Goal: Information Seeking & Learning: Learn about a topic

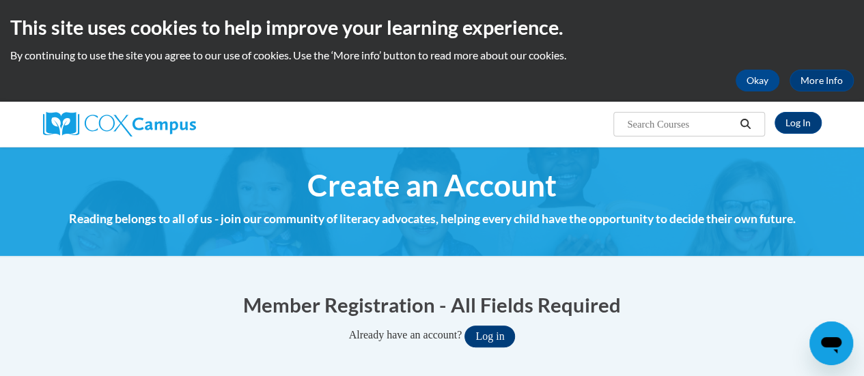
type input "[PERSON_NAME][EMAIL_ADDRESS][PERSON_NAME][DOMAIN_NAME]"
click at [507, 332] on button "Log in" at bounding box center [489, 337] width 51 height 22
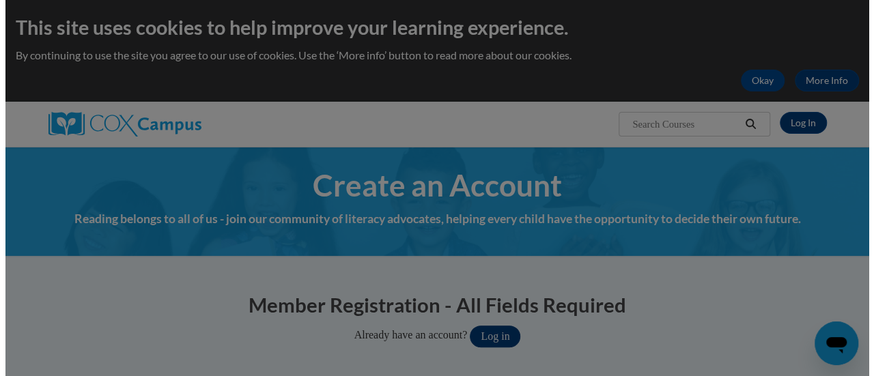
scroll to position [107, 0]
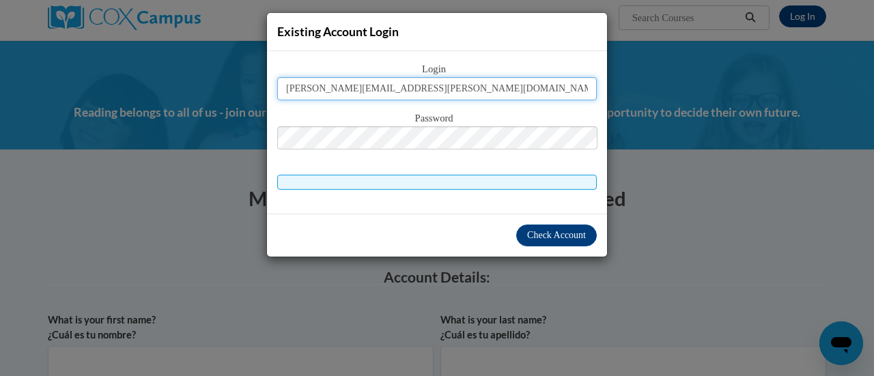
type input "sarah.arndt@rusd.org"
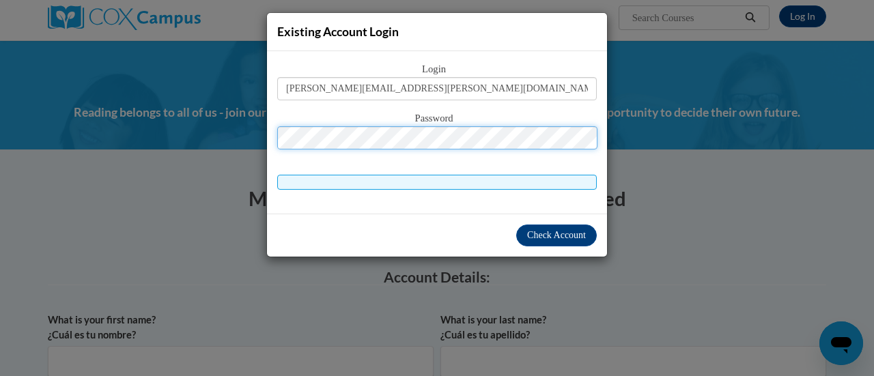
click at [470, 219] on button "Log in" at bounding box center [495, 230] width 51 height 22
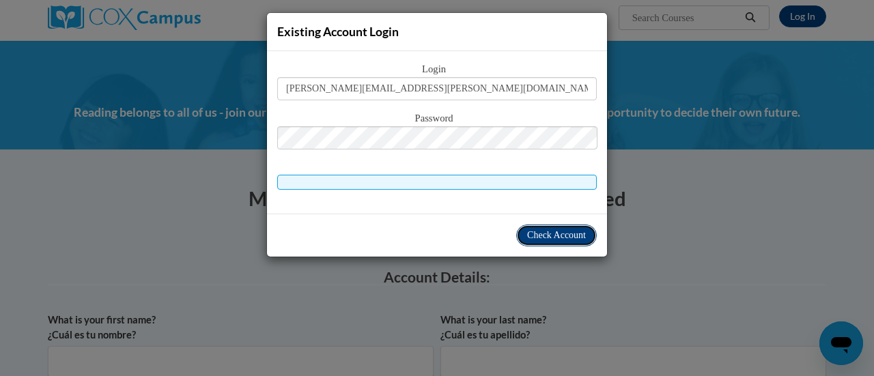
click at [556, 234] on span "Check Account" at bounding box center [556, 235] width 59 height 10
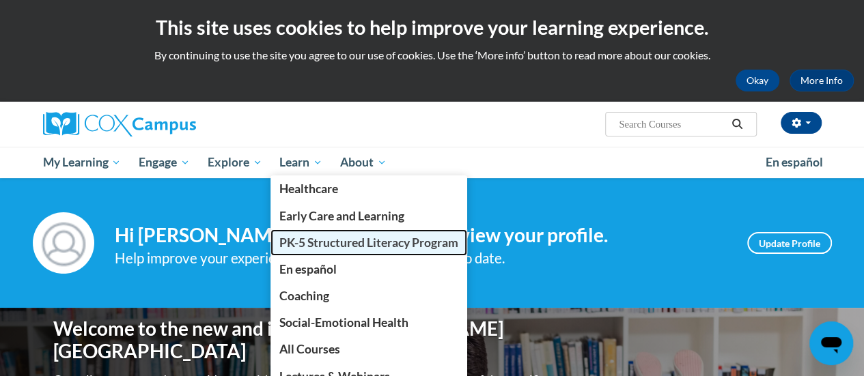
click at [320, 241] on span "PK-5 Structured Literacy Program" at bounding box center [368, 243] width 179 height 14
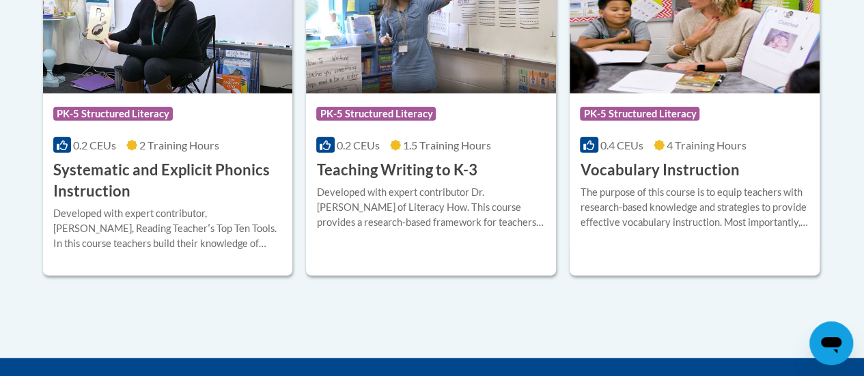
scroll to position [1713, 0]
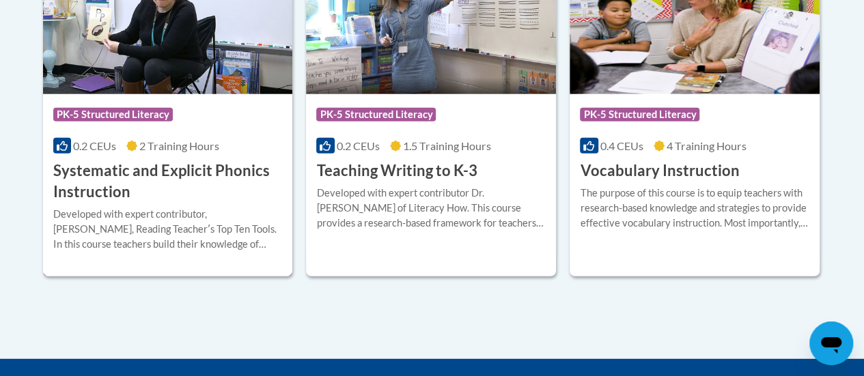
click at [167, 62] on img at bounding box center [168, 24] width 250 height 139
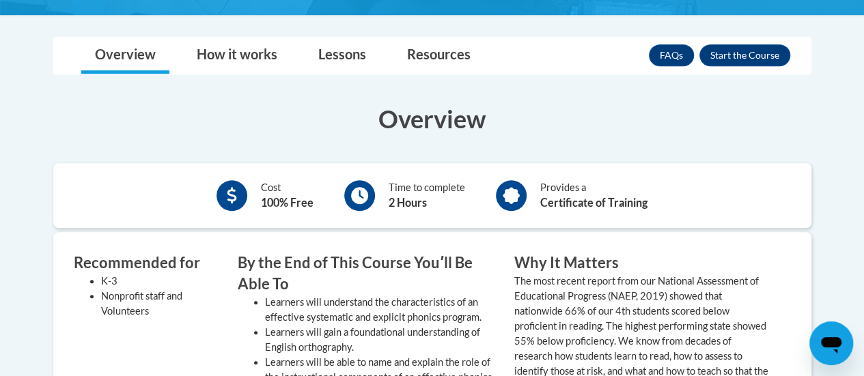
scroll to position [409, 0]
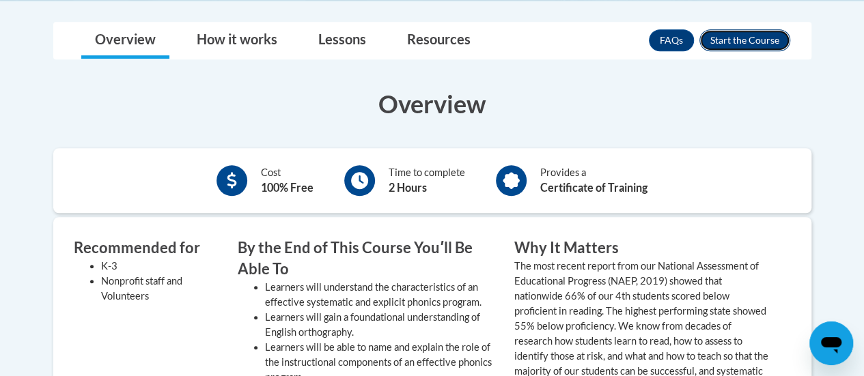
click at [745, 33] on button "Enroll" at bounding box center [744, 40] width 91 height 22
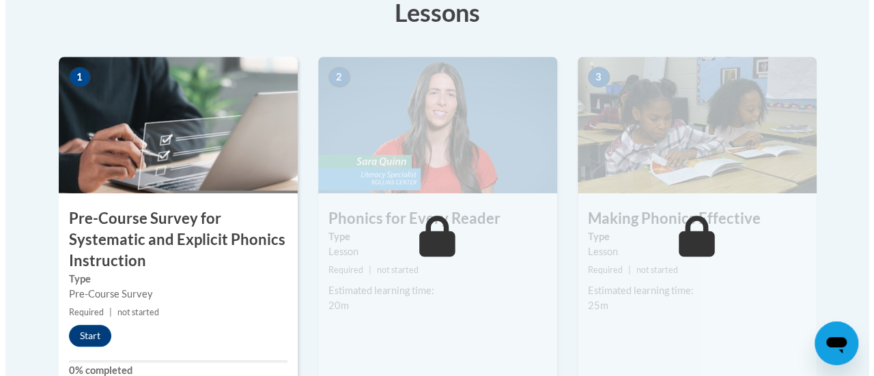
scroll to position [434, 0]
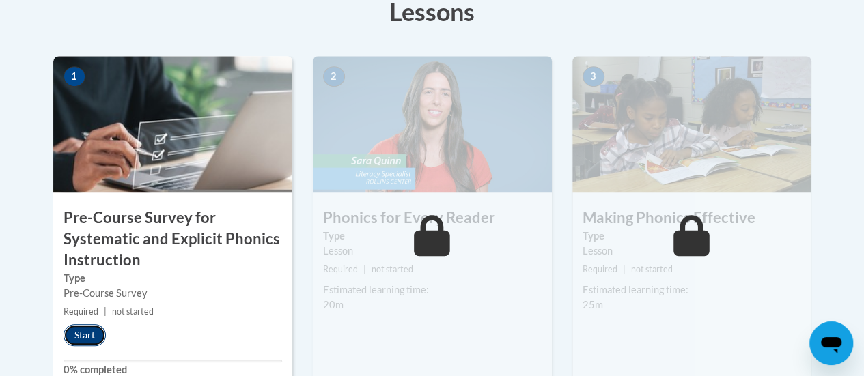
click at [78, 331] on button "Start" at bounding box center [85, 335] width 42 height 22
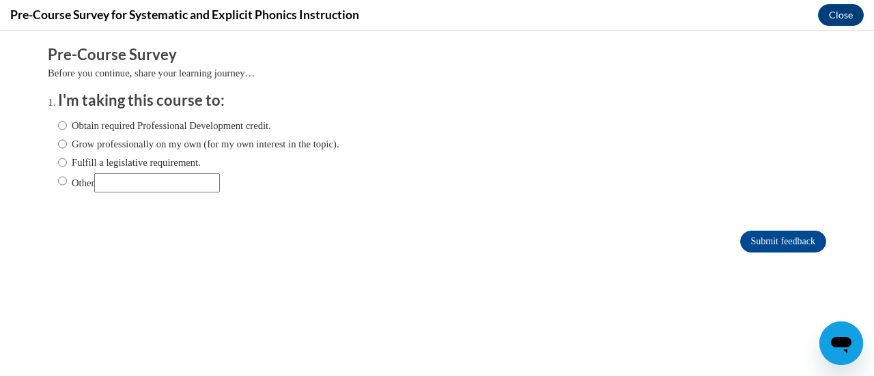
scroll to position [0, 0]
click at [58, 126] on input "Obtain required Professional Development credit." at bounding box center [62, 125] width 9 height 15
radio input "true"
click at [787, 247] on input "Submit feedback" at bounding box center [783, 242] width 86 height 22
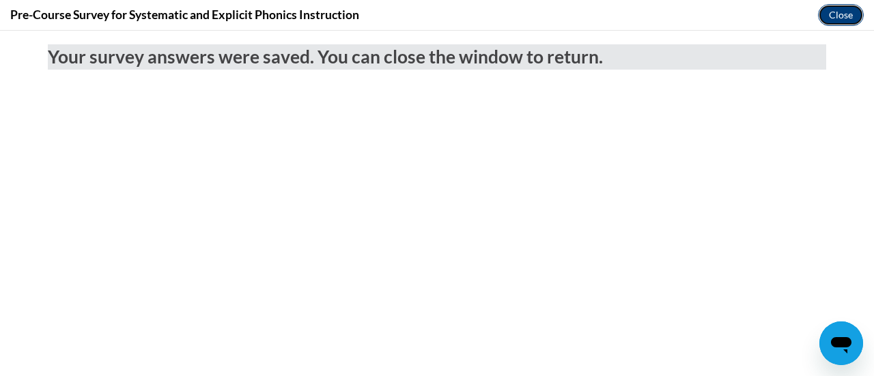
click at [830, 13] on button "Close" at bounding box center [841, 15] width 46 height 22
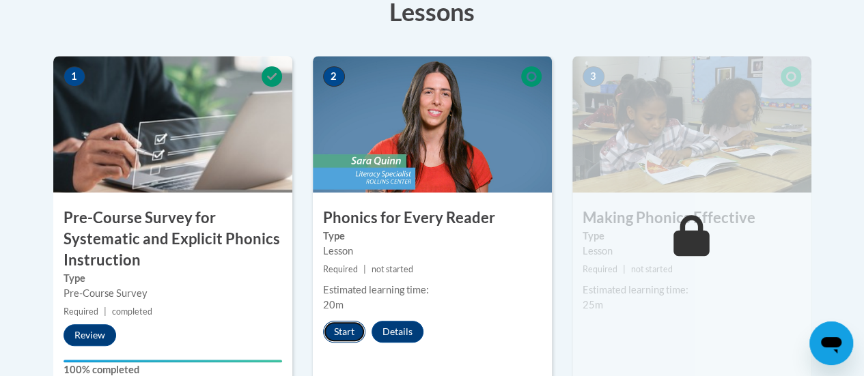
click at [338, 324] on button "Start" at bounding box center [344, 332] width 42 height 22
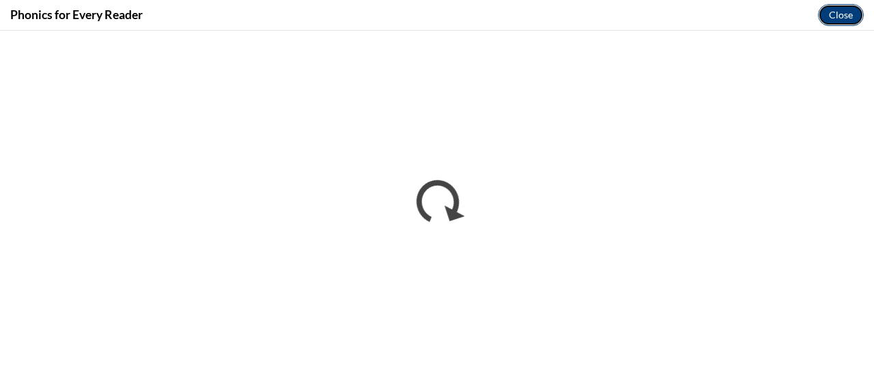
click at [832, 17] on button "Close" at bounding box center [841, 15] width 46 height 22
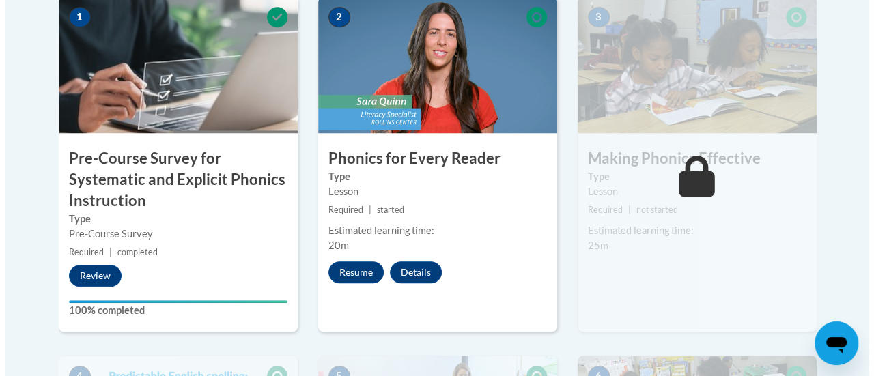
scroll to position [515, 0]
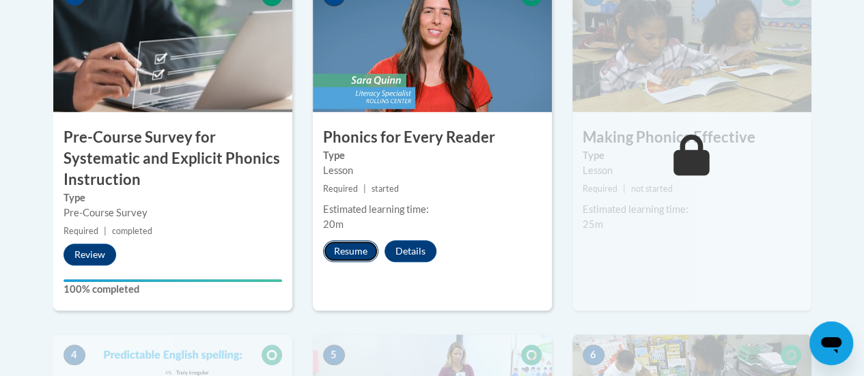
click at [356, 241] on button "Resume" at bounding box center [350, 251] width 55 height 22
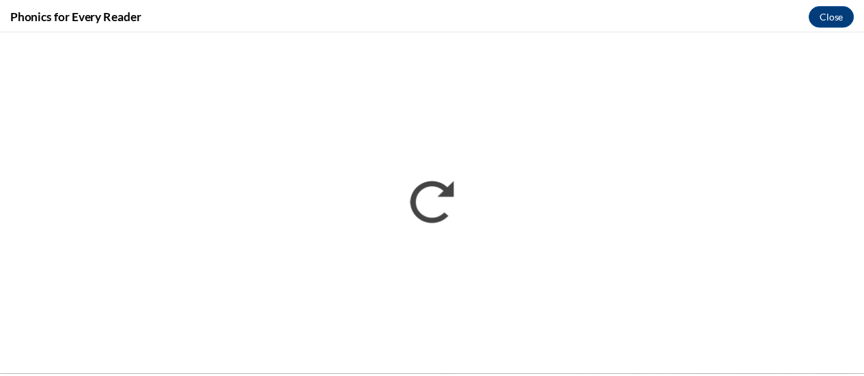
scroll to position [0, 0]
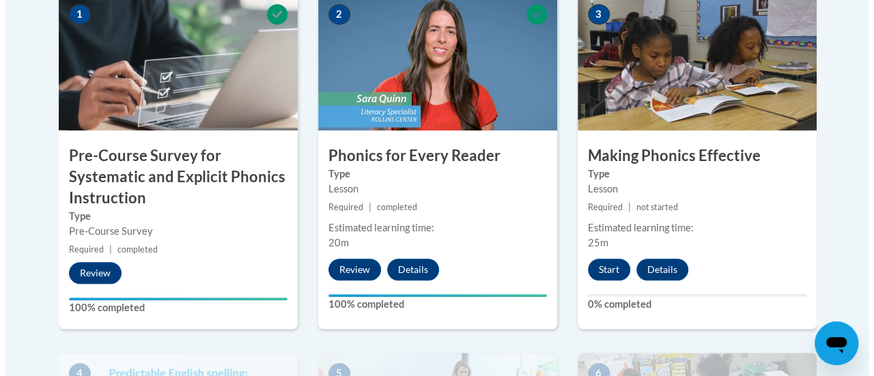
scroll to position [506, 0]
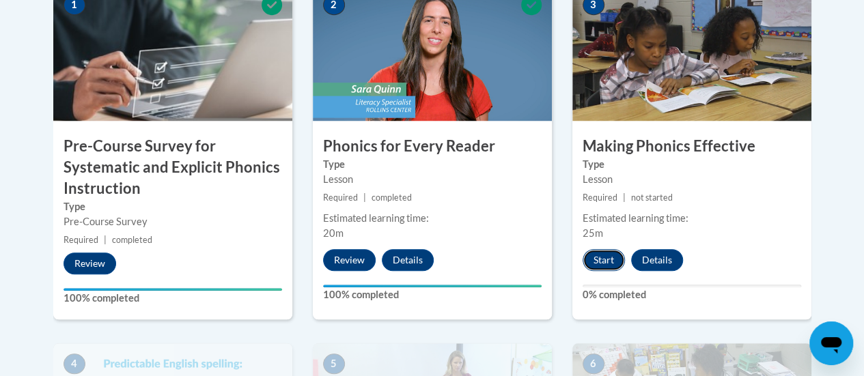
click at [608, 265] on button "Start" at bounding box center [604, 260] width 42 height 22
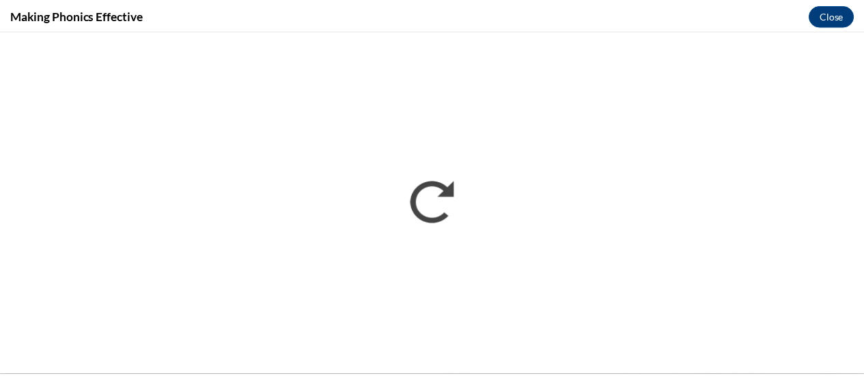
scroll to position [0, 0]
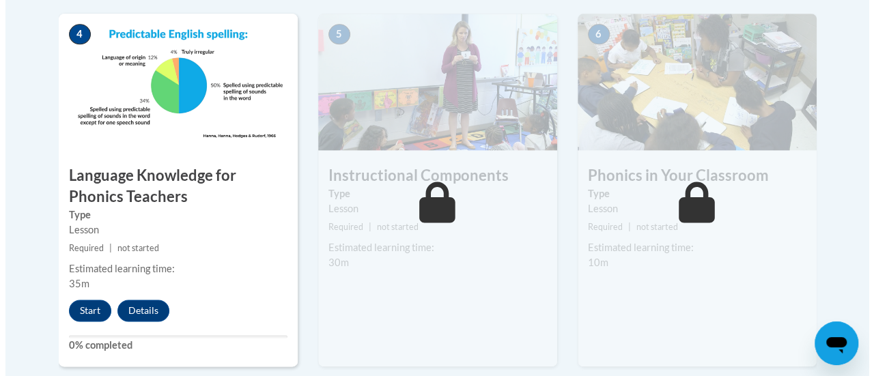
scroll to position [839, 0]
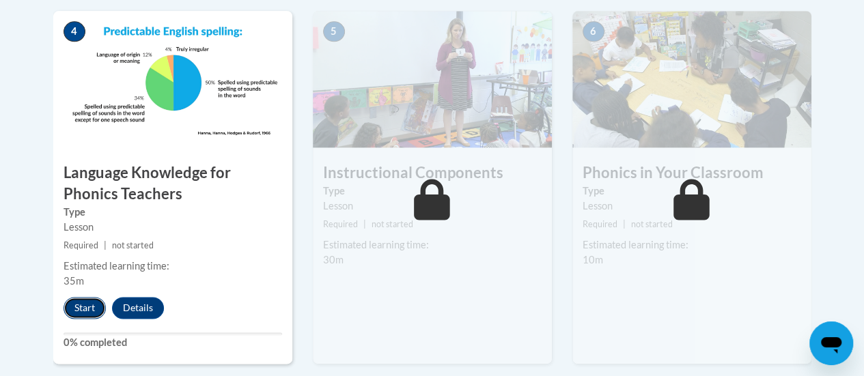
click at [89, 305] on button "Start" at bounding box center [85, 308] width 42 height 22
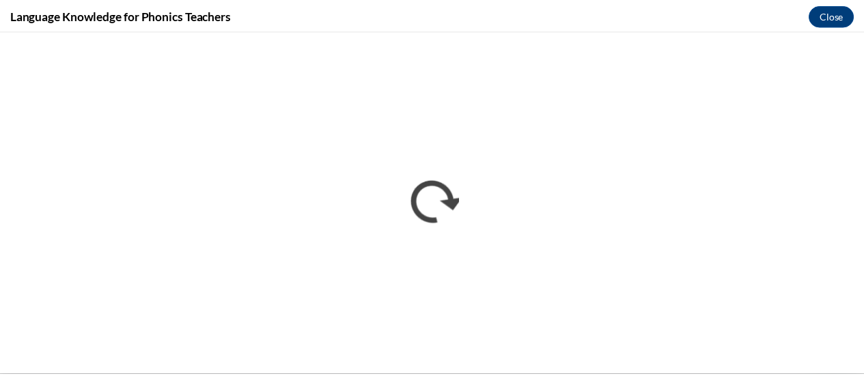
scroll to position [0, 0]
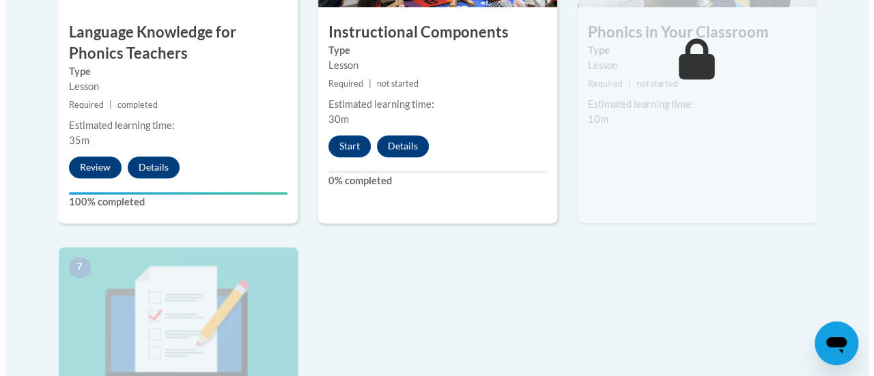
scroll to position [980, 0]
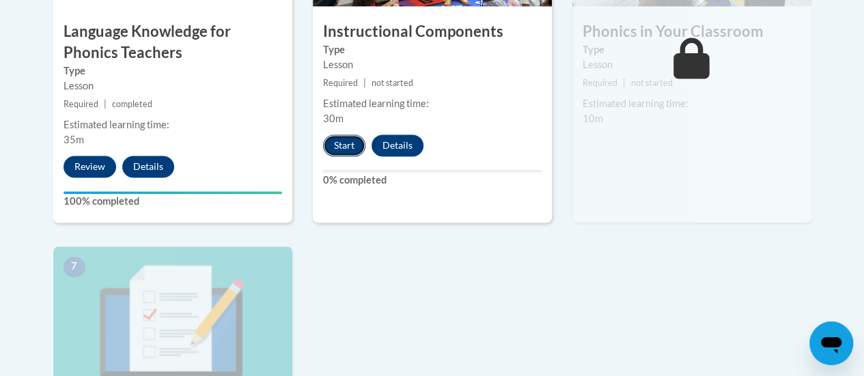
click at [346, 141] on button "Start" at bounding box center [344, 146] width 42 height 22
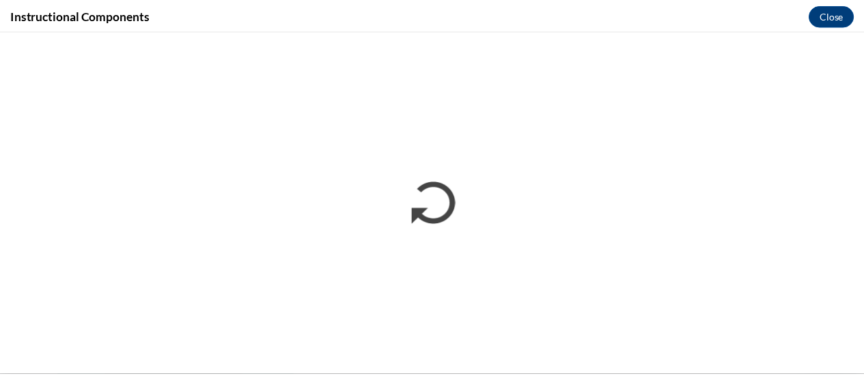
scroll to position [0, 0]
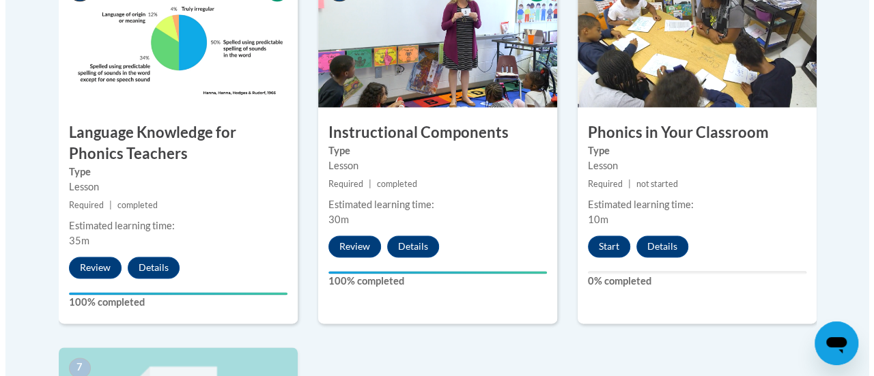
scroll to position [880, 0]
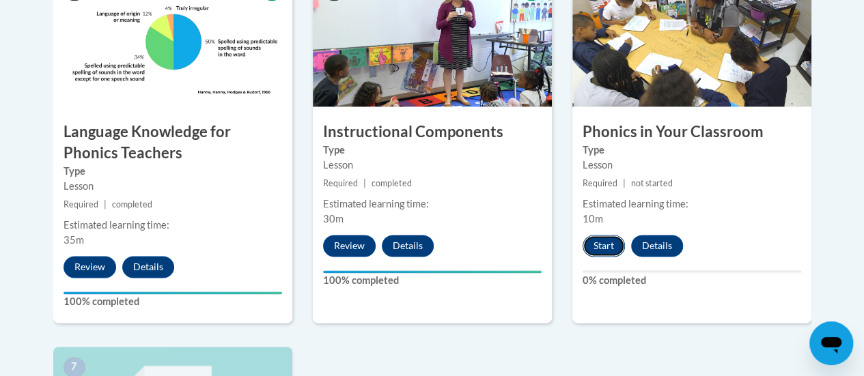
click at [606, 244] on button "Start" at bounding box center [604, 246] width 42 height 22
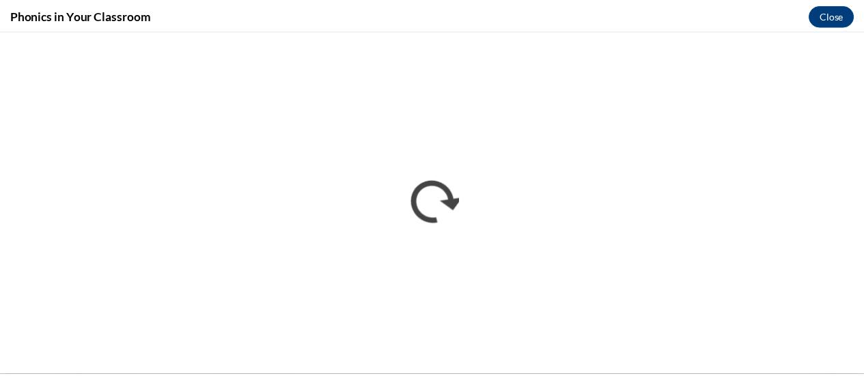
scroll to position [0, 0]
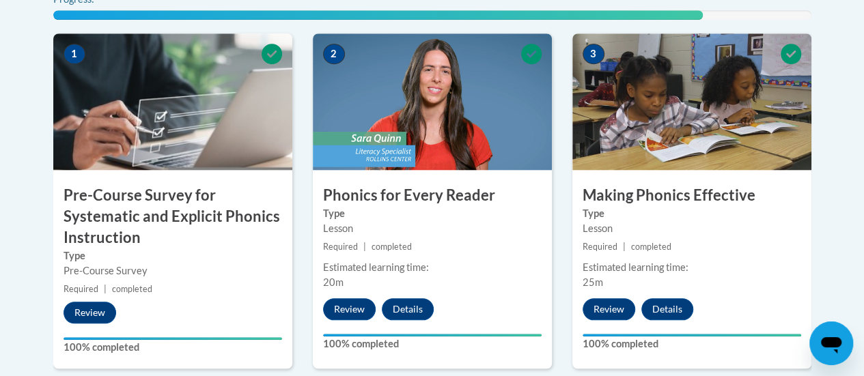
scroll to position [314, 0]
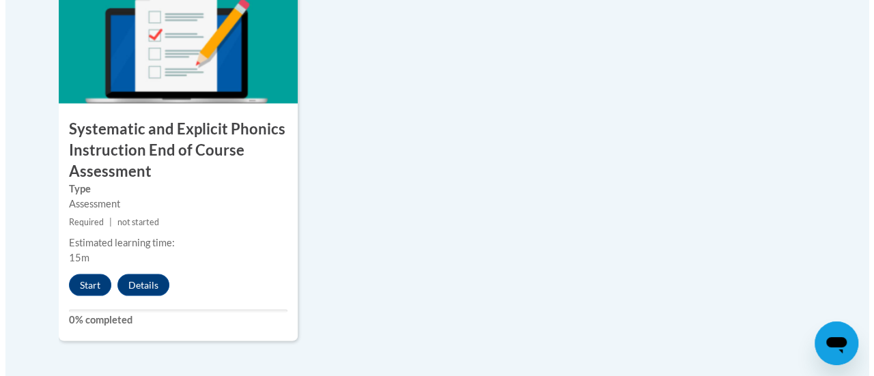
scroll to position [1266, 0]
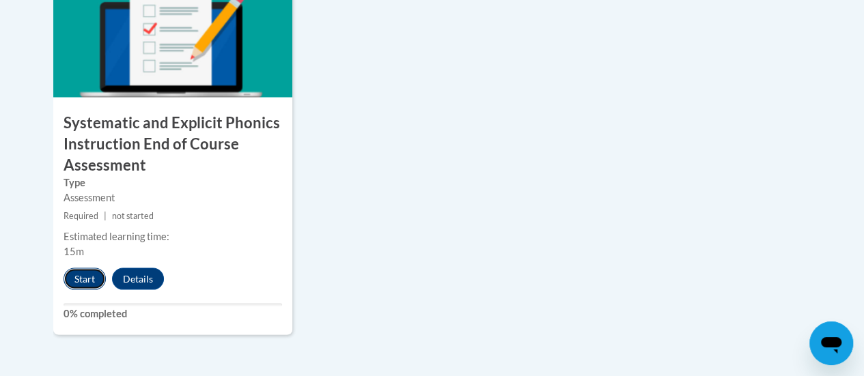
click at [80, 280] on button "Start" at bounding box center [85, 279] width 42 height 22
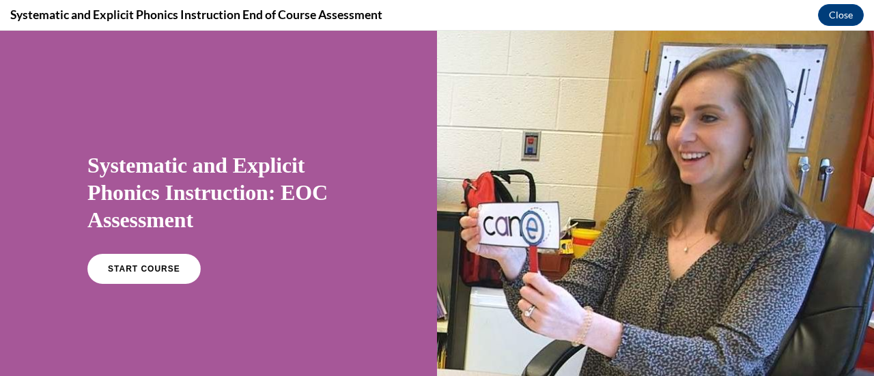
scroll to position [0, 0]
click at [148, 271] on span "START COURSE" at bounding box center [144, 269] width 76 height 10
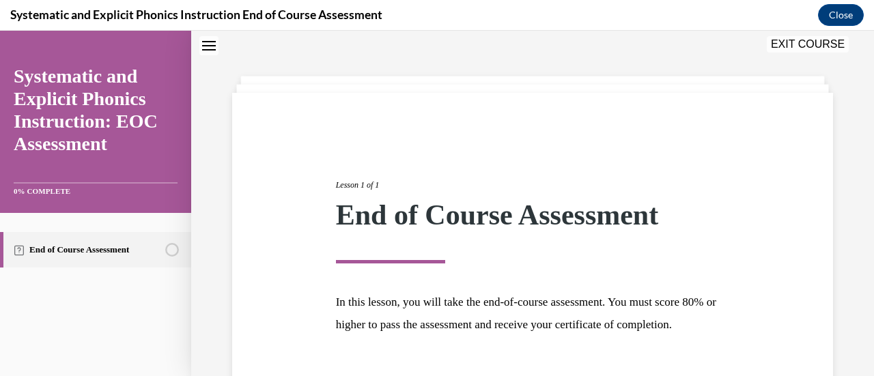
scroll to position [160, 0]
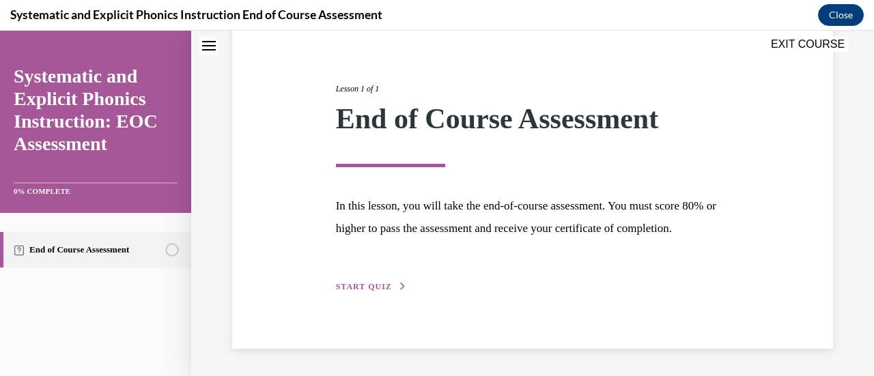
click at [353, 290] on span "START QUIZ" at bounding box center [364, 287] width 56 height 10
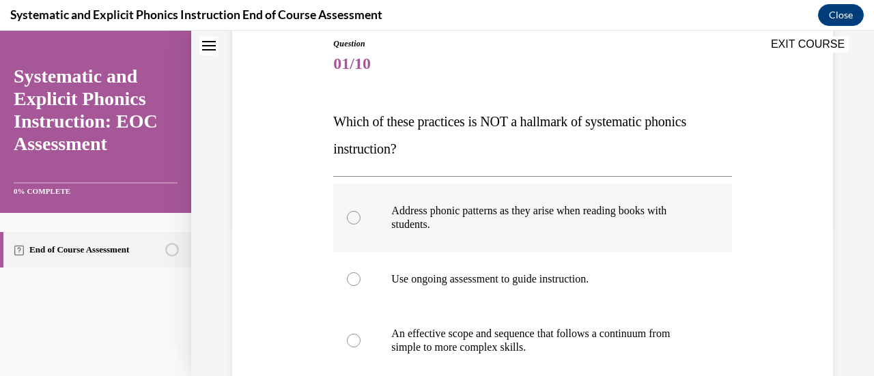
click at [367, 221] on div at bounding box center [532, 218] width 398 height 68
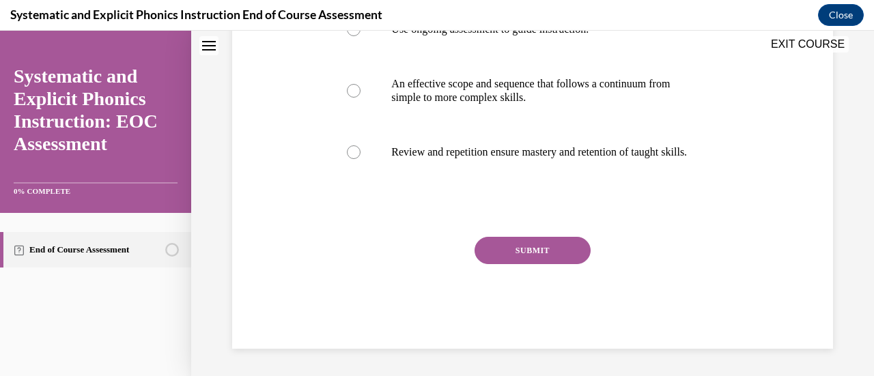
click at [531, 251] on button "SUBMIT" at bounding box center [533, 250] width 116 height 27
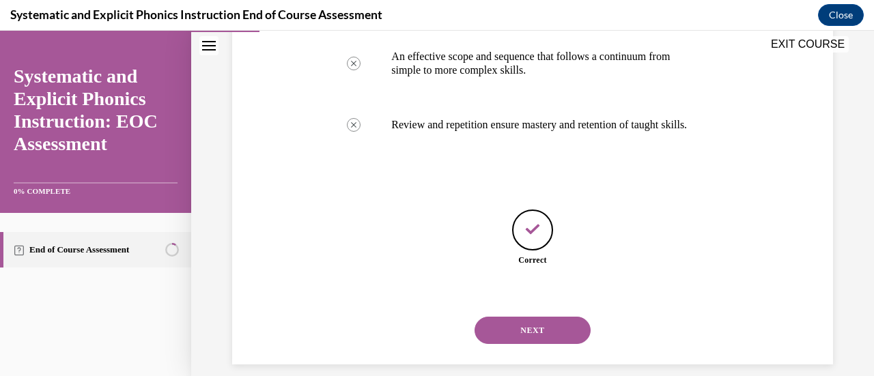
scroll to position [458, 0]
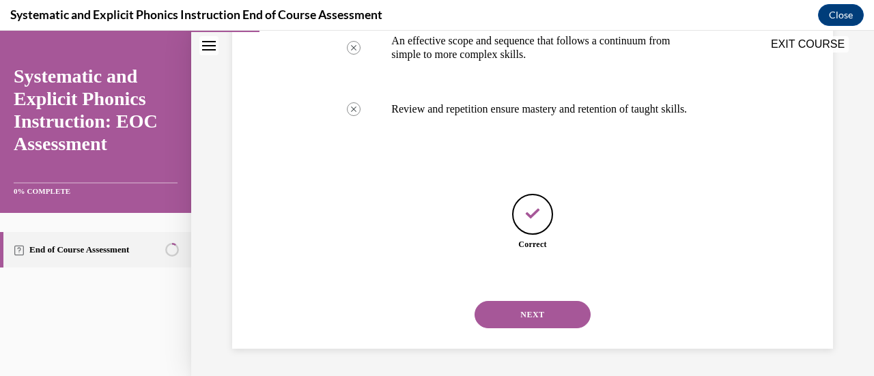
click at [528, 309] on button "NEXT" at bounding box center [533, 314] width 116 height 27
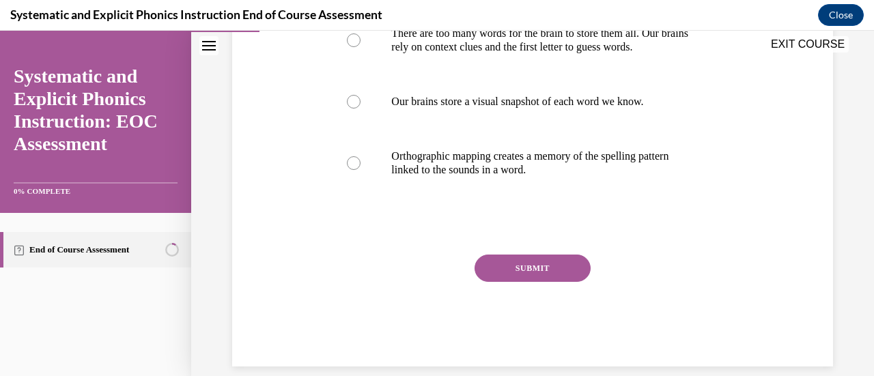
scroll to position [374, 0]
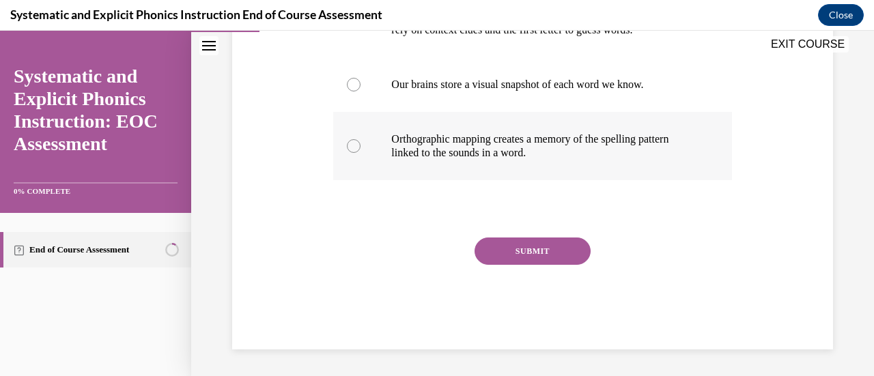
click at [447, 153] on p "Orthographic mapping creates a memory of the spelling pattern linked to the sou…" at bounding box center [544, 145] width 306 height 27
click at [520, 255] on button "SUBMIT" at bounding box center [533, 251] width 116 height 27
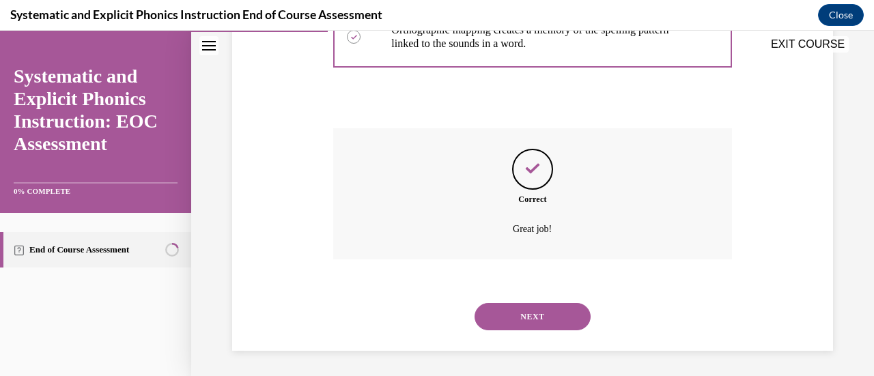
scroll to position [485, 0]
click at [524, 311] on button "NEXT" at bounding box center [533, 315] width 116 height 27
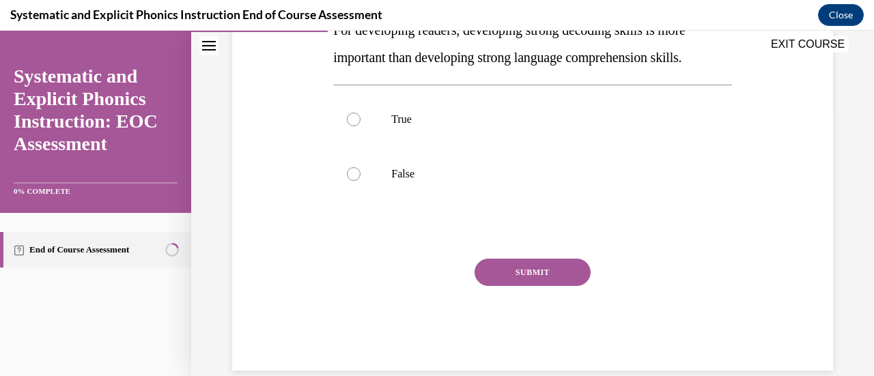
scroll to position [274, 0]
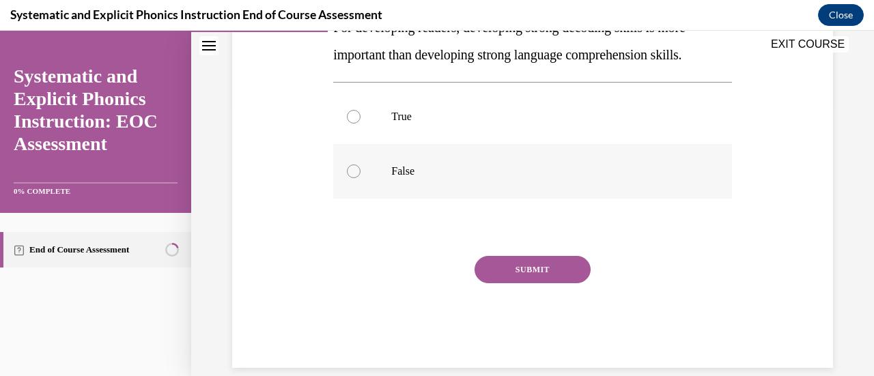
click at [410, 174] on p "False" at bounding box center [544, 172] width 306 height 14
click at [524, 267] on button "SUBMIT" at bounding box center [533, 269] width 116 height 27
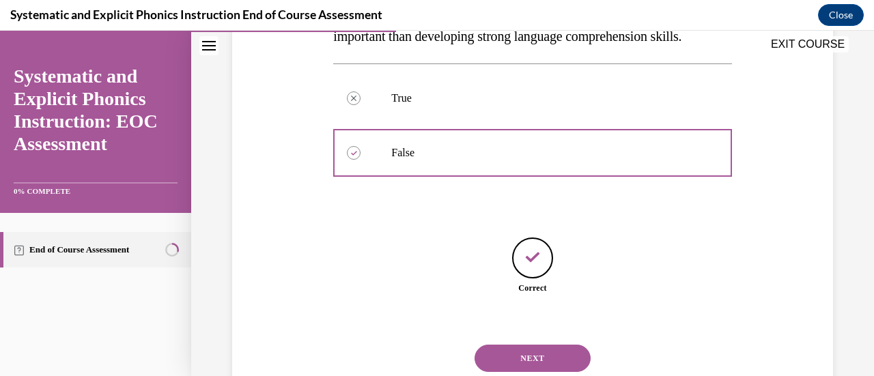
scroll to position [335, 0]
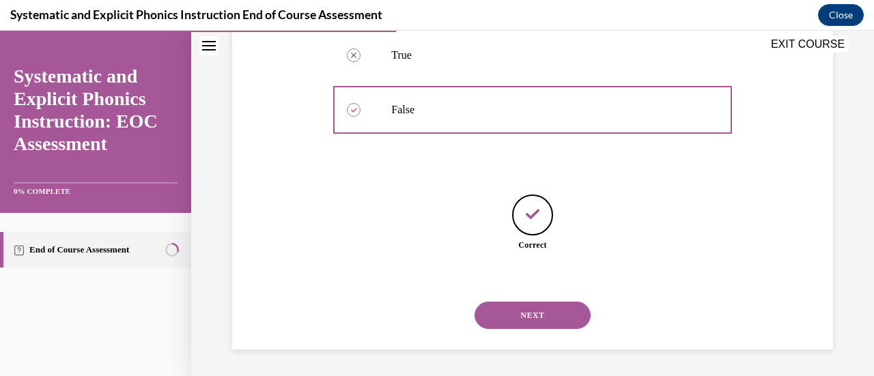
click at [535, 314] on button "NEXT" at bounding box center [533, 315] width 116 height 27
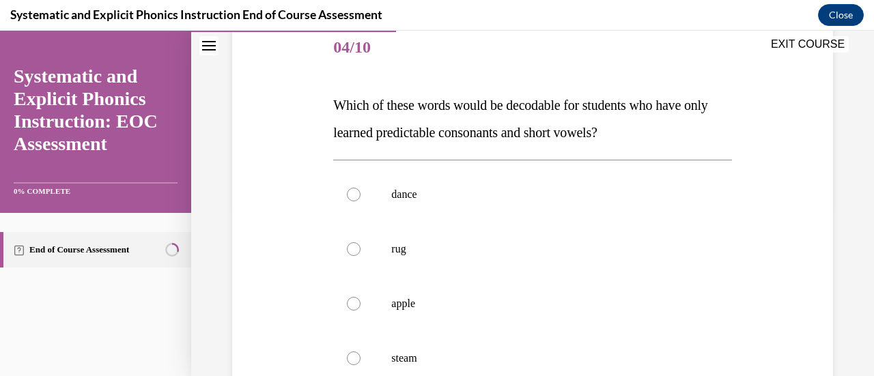
scroll to position [169, 0]
click at [383, 241] on div at bounding box center [532, 248] width 398 height 55
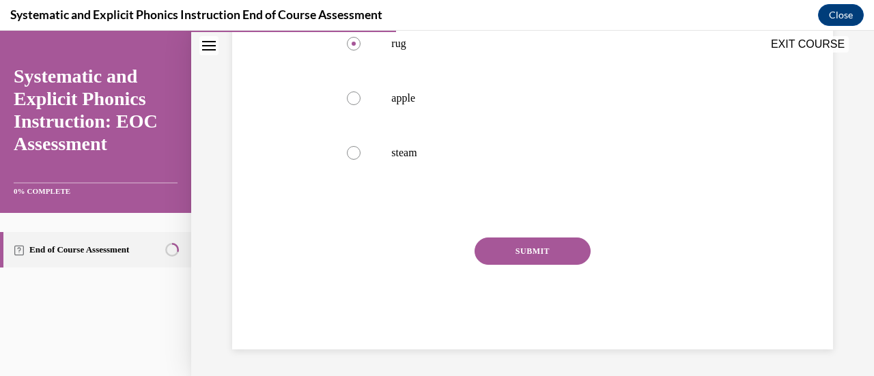
click at [528, 255] on button "SUBMIT" at bounding box center [533, 251] width 116 height 27
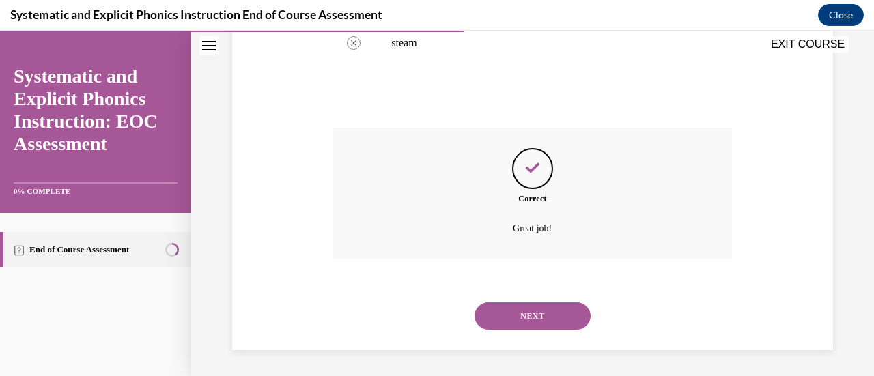
scroll to position [485, 0]
click at [528, 313] on button "NEXT" at bounding box center [533, 315] width 116 height 27
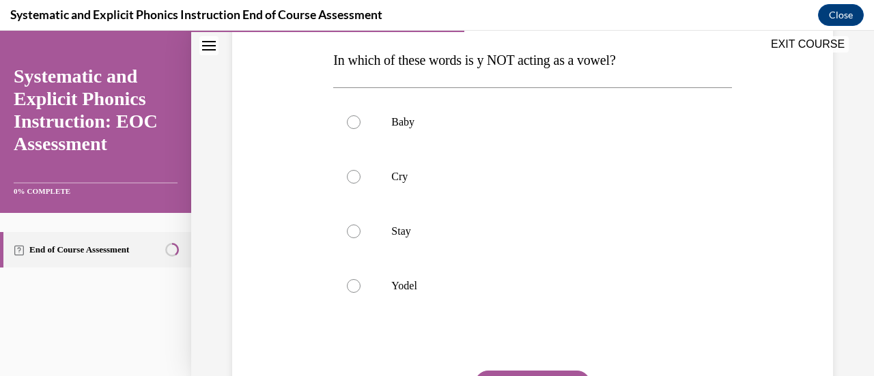
scroll to position [213, 0]
click at [414, 284] on p "Yodel" at bounding box center [544, 287] width 306 height 14
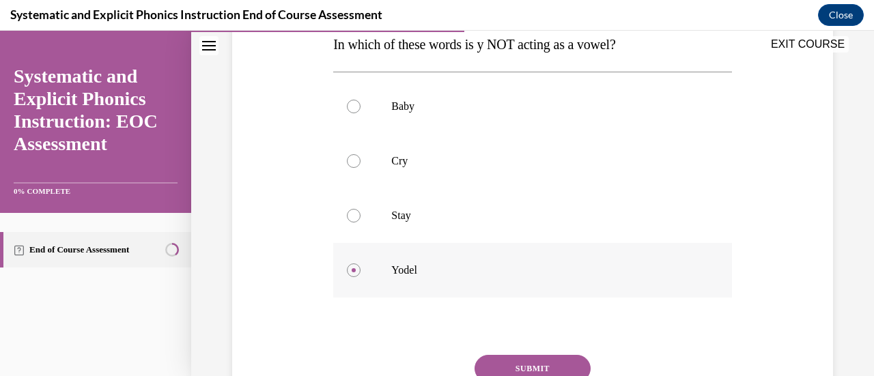
scroll to position [253, 0]
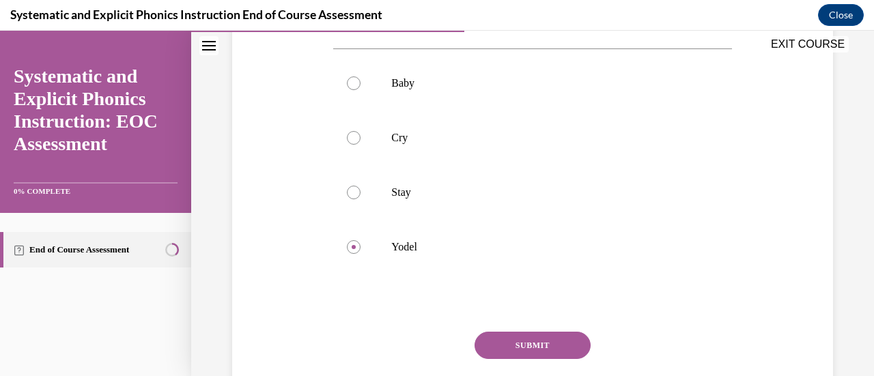
click at [511, 348] on button "SUBMIT" at bounding box center [533, 345] width 116 height 27
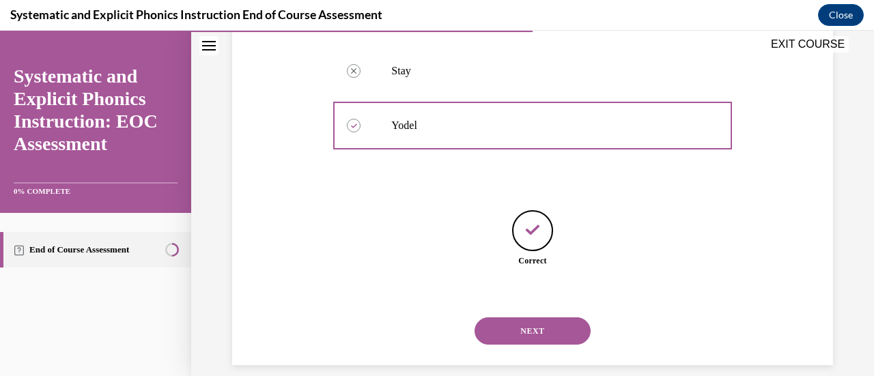
scroll to position [390, 0]
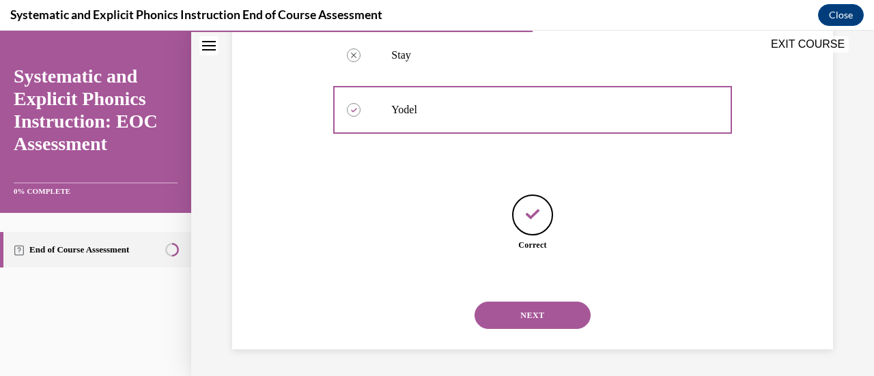
click at [518, 304] on button "NEXT" at bounding box center [533, 315] width 116 height 27
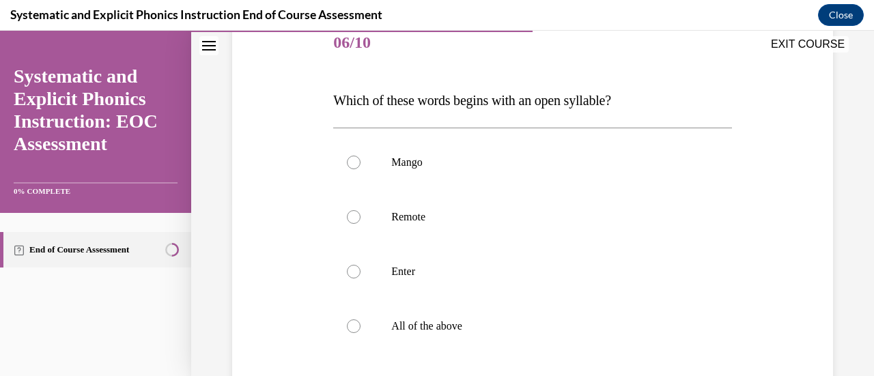
scroll to position [268, 0]
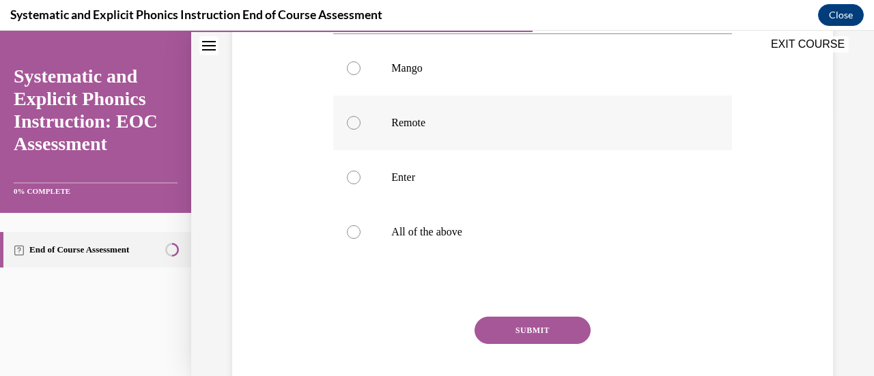
click at [410, 128] on p "Remote" at bounding box center [544, 123] width 306 height 14
click at [512, 328] on button "SUBMIT" at bounding box center [533, 330] width 116 height 27
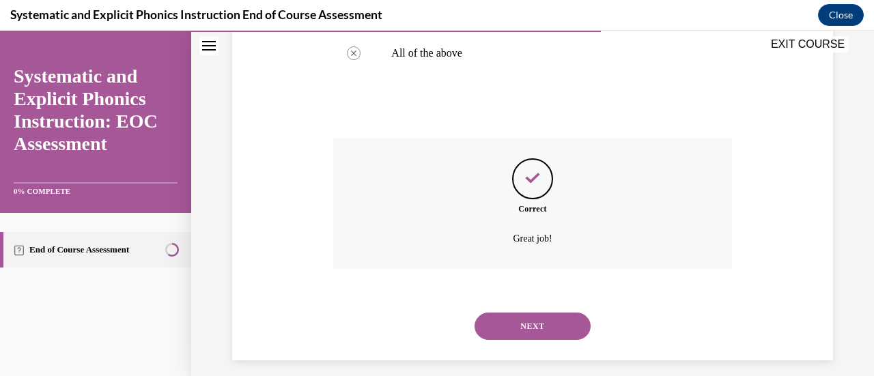
scroll to position [458, 0]
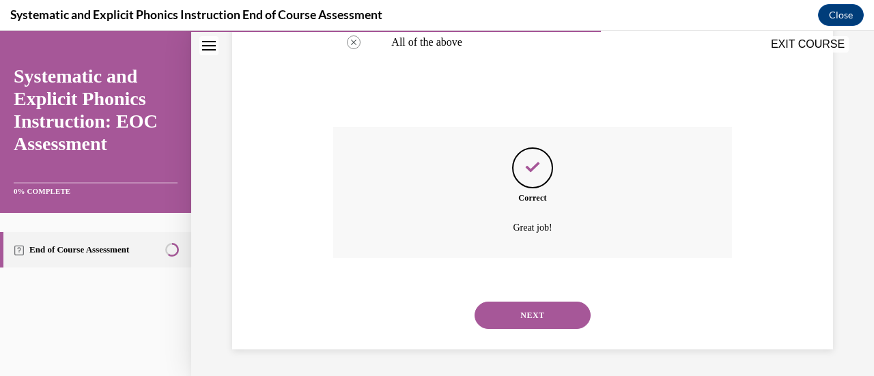
click at [531, 324] on button "NEXT" at bounding box center [533, 315] width 116 height 27
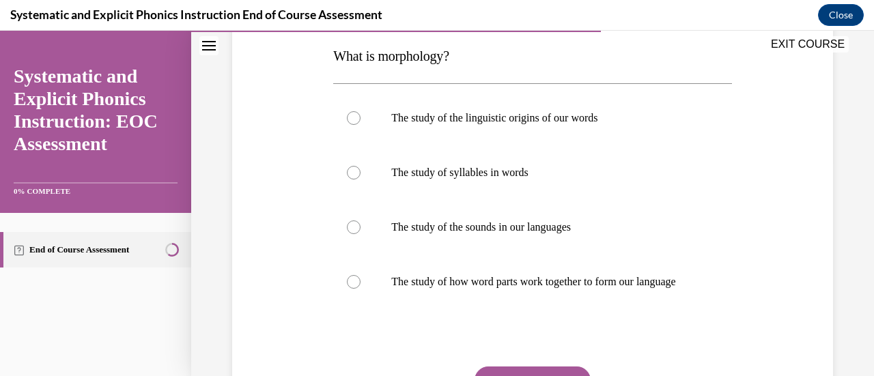
scroll to position [219, 0]
click at [421, 288] on p "The study of how word parts work together to form our language" at bounding box center [544, 282] width 306 height 14
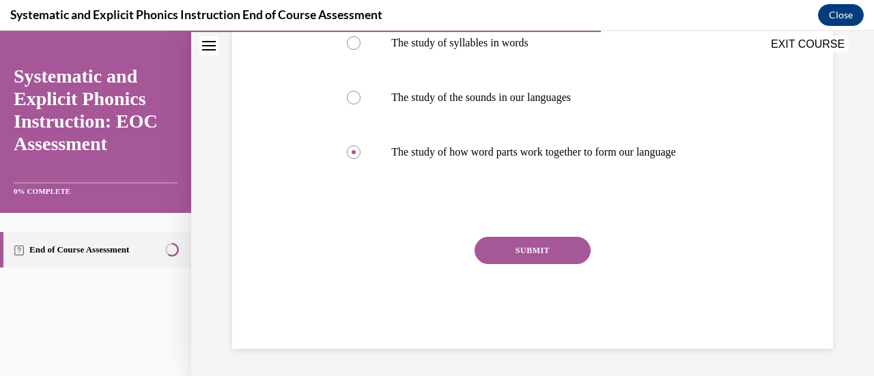
click at [535, 242] on button "SUBMIT" at bounding box center [533, 250] width 116 height 27
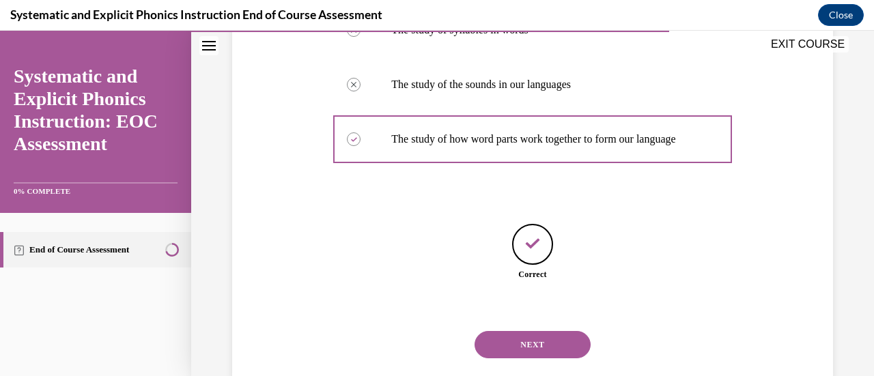
scroll to position [404, 0]
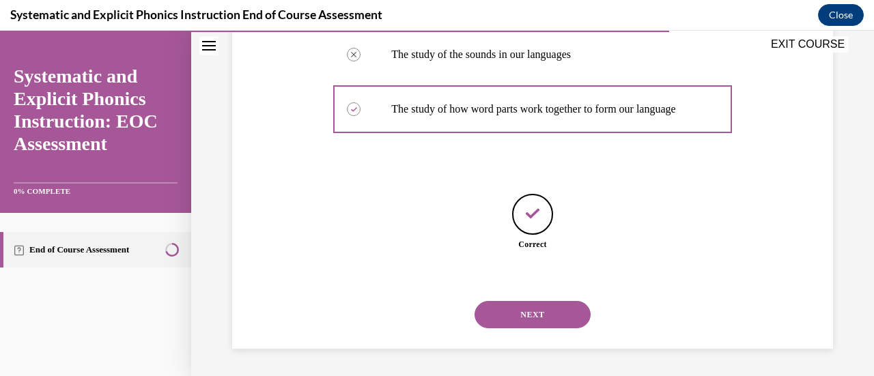
click at [525, 312] on button "NEXT" at bounding box center [533, 314] width 116 height 27
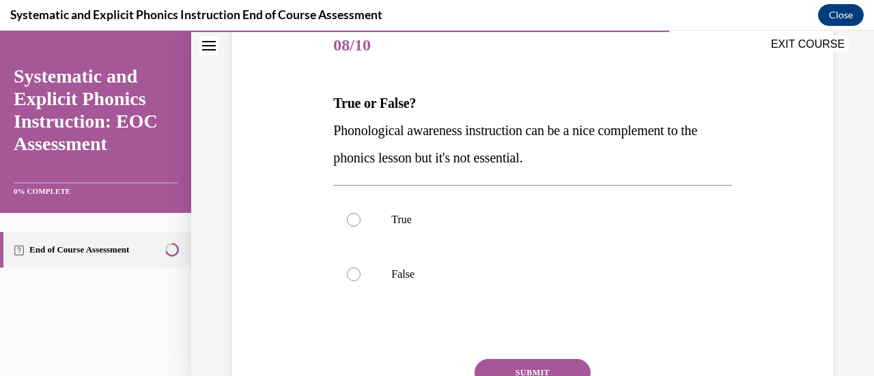
scroll to position [184, 0]
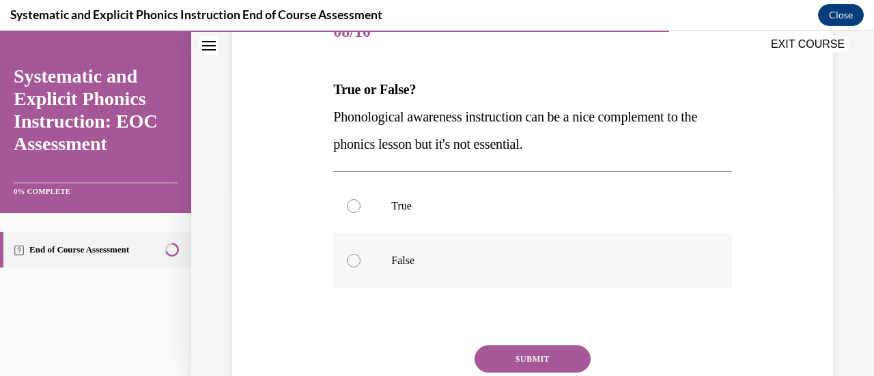
click at [404, 257] on p "False" at bounding box center [544, 261] width 306 height 14
click at [527, 363] on button "SUBMIT" at bounding box center [533, 359] width 116 height 27
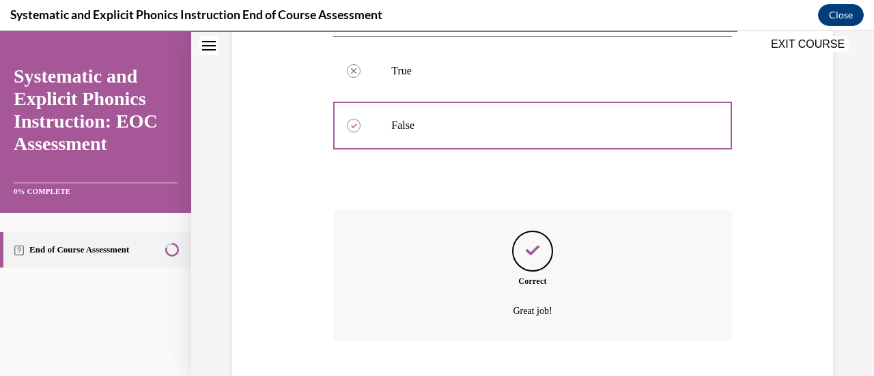
scroll to position [403, 0]
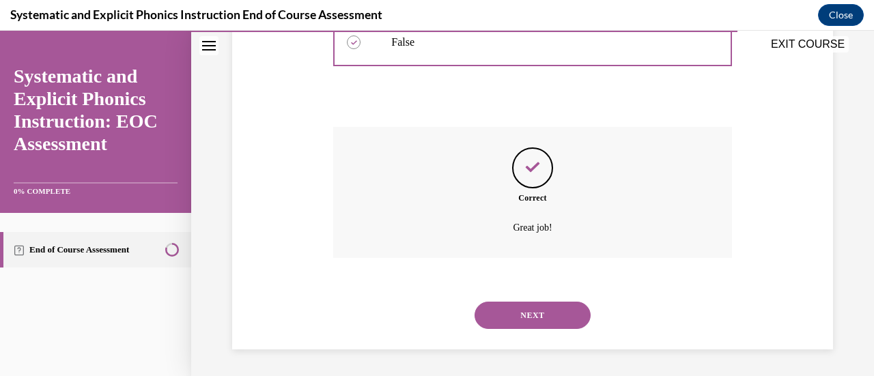
click at [533, 304] on button "NEXT" at bounding box center [533, 315] width 116 height 27
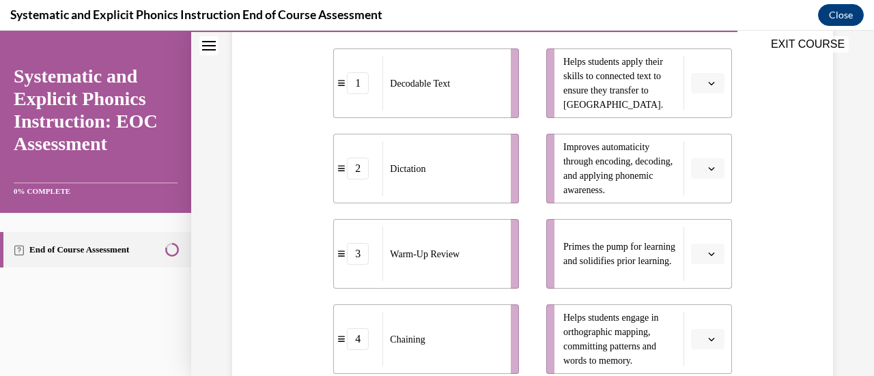
scroll to position [315, 0]
drag, startPoint x: 506, startPoint y: 92, endPoint x: 525, endPoint y: 90, distance: 19.2
click at [519, 90] on li "1 Decodable Text" at bounding box center [426, 83] width 186 height 70
drag, startPoint x: 498, startPoint y: 84, endPoint x: 533, endPoint y: 87, distance: 34.9
click at [533, 87] on li "1 Decodable Text" at bounding box center [461, 85] width 186 height 70
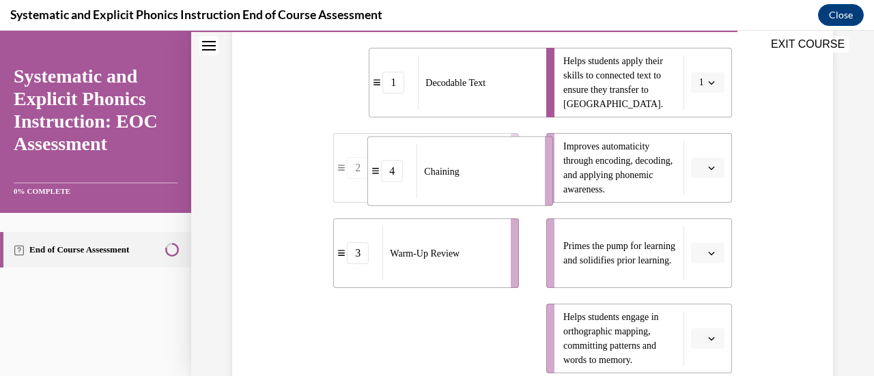
drag, startPoint x: 497, startPoint y: 344, endPoint x: 531, endPoint y: 176, distance: 170.8
click at [531, 176] on li "4 Chaining" at bounding box center [460, 172] width 186 height 70
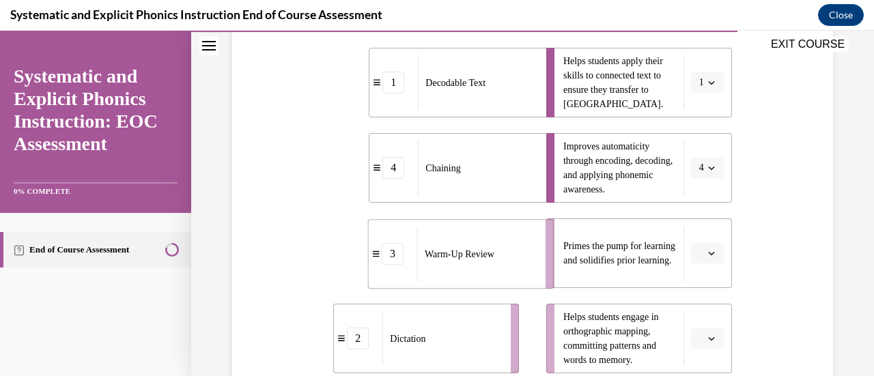
drag, startPoint x: 472, startPoint y: 285, endPoint x: 508, endPoint y: 285, distance: 36.2
click at [508, 285] on li "3 Warm-Up Review" at bounding box center [461, 254] width 186 height 70
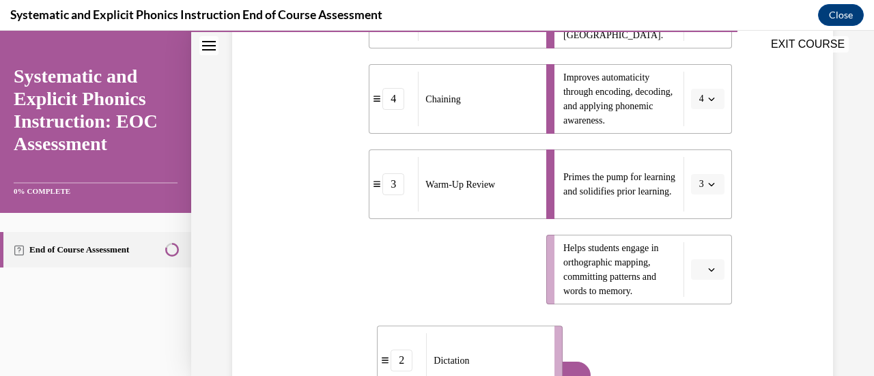
scroll to position [410, 0]
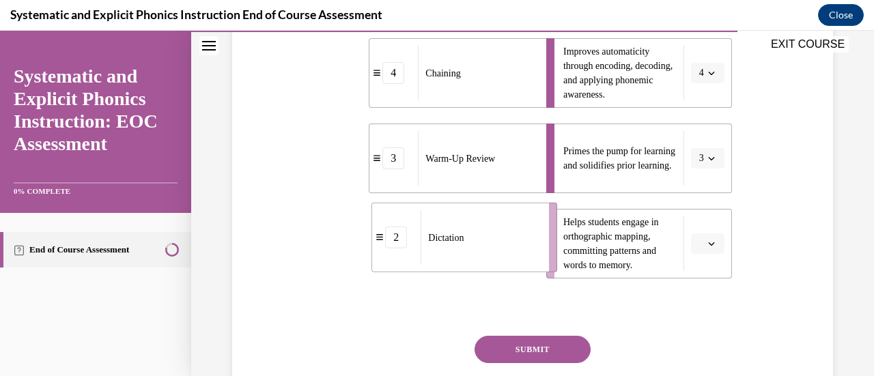
drag, startPoint x: 493, startPoint y: 357, endPoint x: 531, endPoint y: 238, distance: 124.8
click at [531, 238] on div "Dictation" at bounding box center [481, 237] width 120 height 55
click at [548, 347] on button "SUBMIT" at bounding box center [533, 349] width 116 height 27
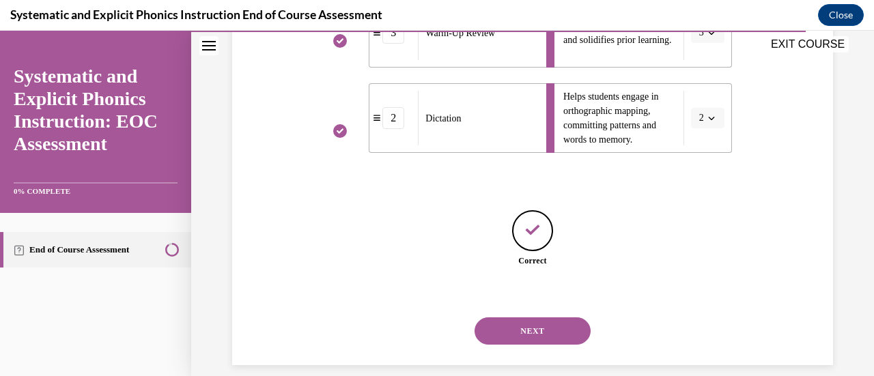
scroll to position [551, 0]
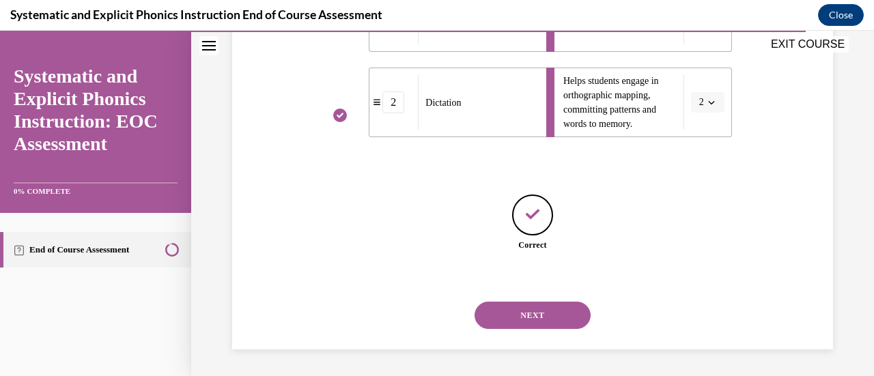
click at [546, 311] on button "NEXT" at bounding box center [533, 315] width 116 height 27
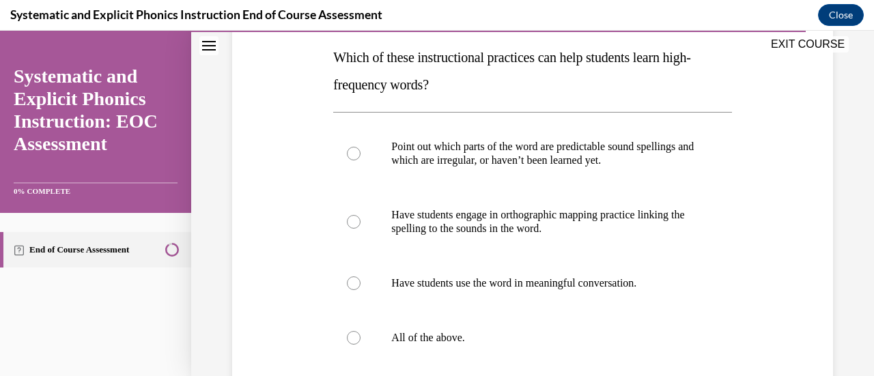
scroll to position [217, 0]
click at [434, 319] on div at bounding box center [532, 337] width 398 height 55
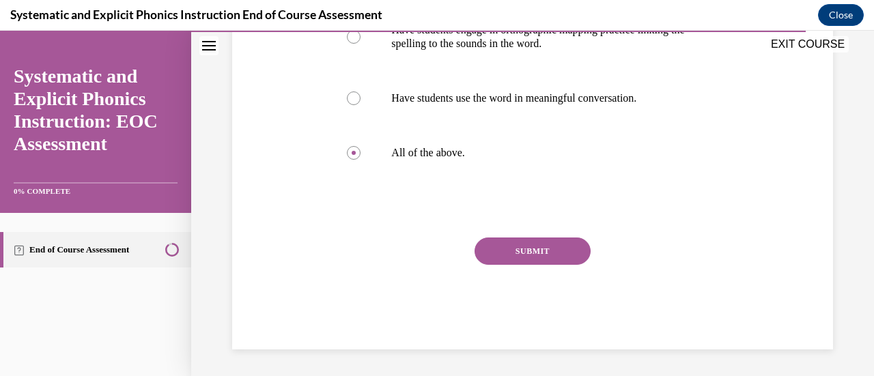
click at [531, 253] on button "SUBMIT" at bounding box center [533, 251] width 116 height 27
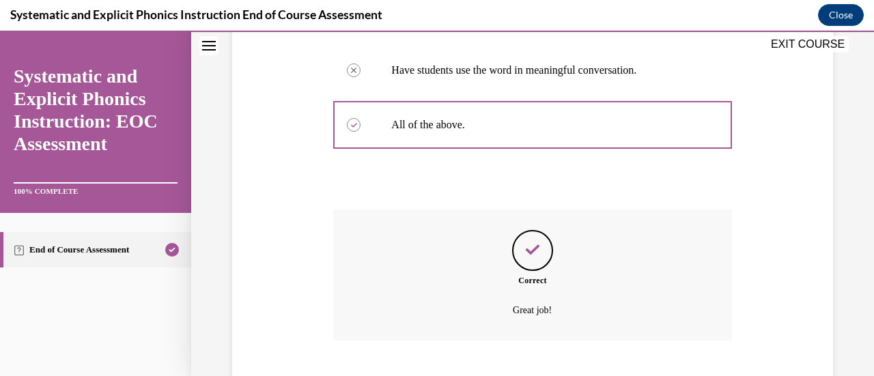
scroll to position [512, 0]
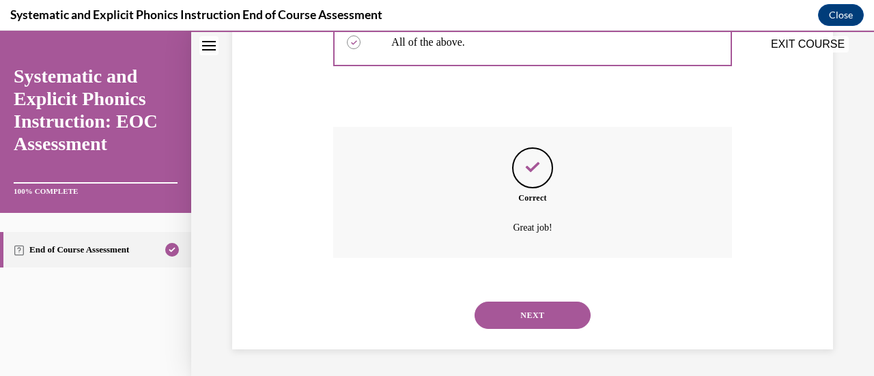
click at [531, 307] on button "NEXT" at bounding box center [533, 315] width 116 height 27
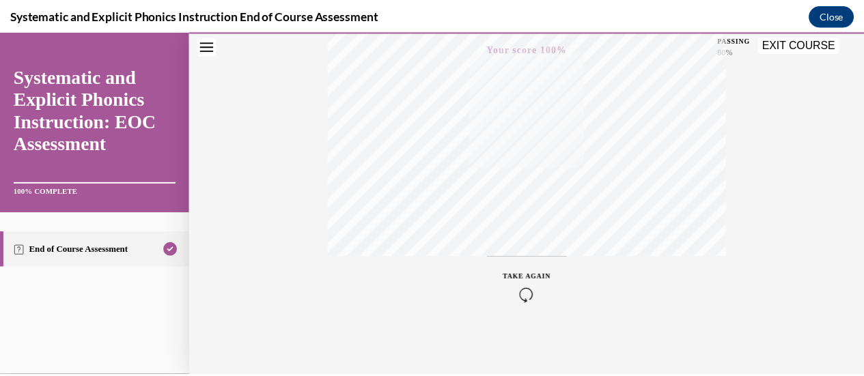
scroll to position [354, 0]
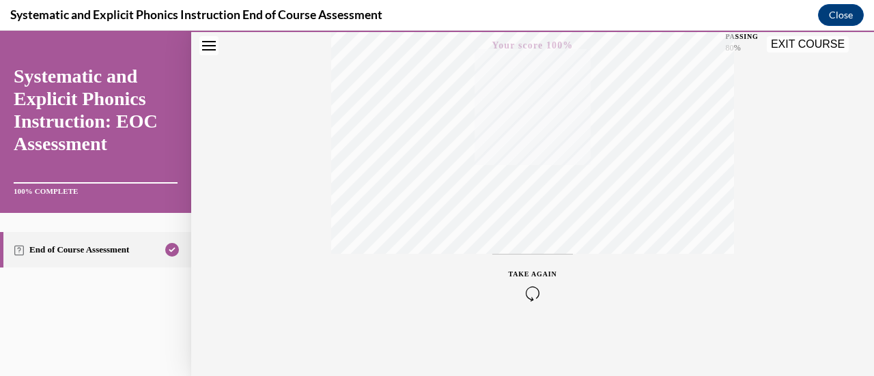
click at [805, 44] on button "EXIT COURSE" at bounding box center [808, 44] width 82 height 16
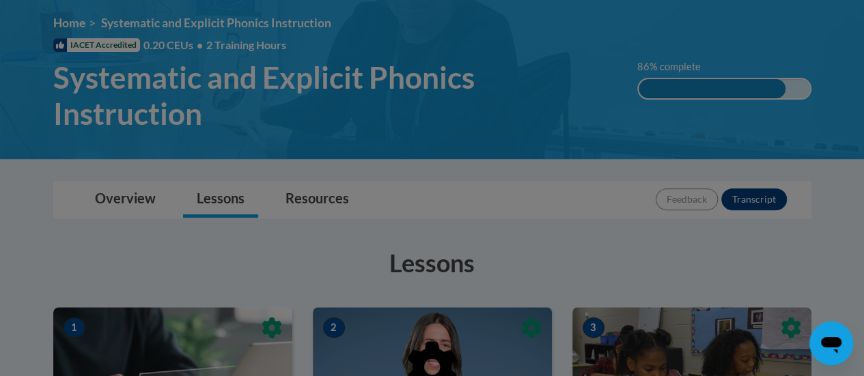
scroll to position [167, 0]
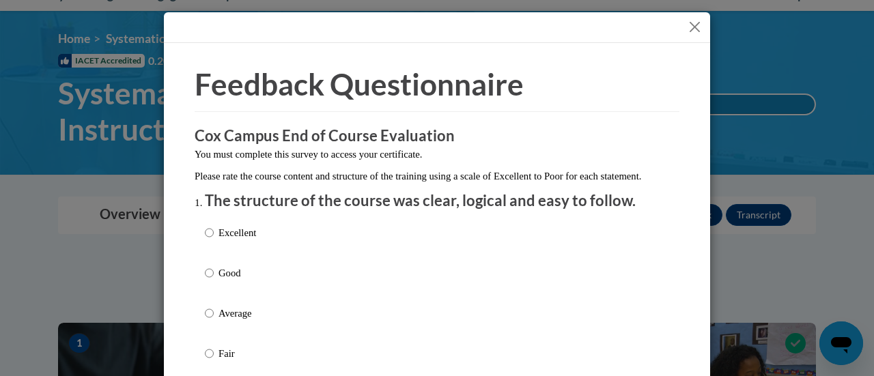
click at [582, 266] on div "Excellent Good Average Fair Poor" at bounding box center [437, 330] width 464 height 223
click at [686, 28] on button "Close" at bounding box center [694, 26] width 17 height 17
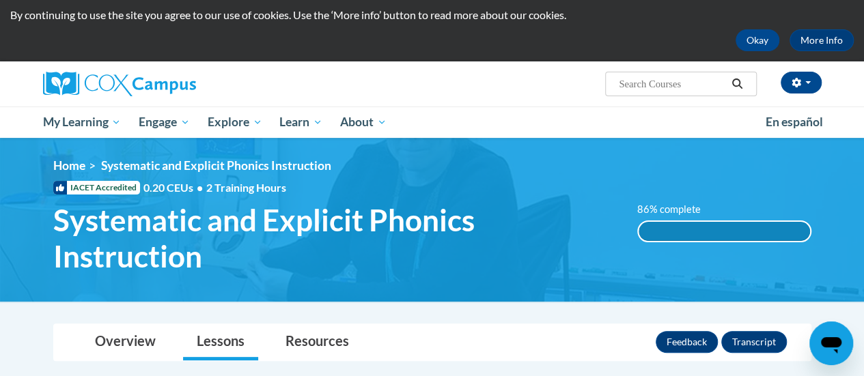
scroll to position [40, 0]
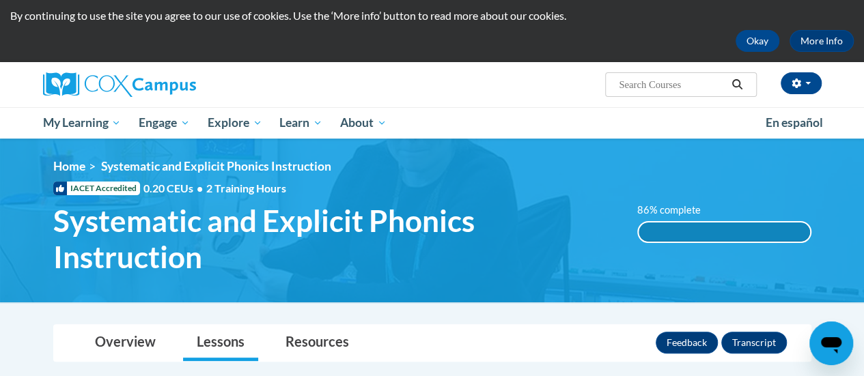
click at [672, 214] on label "86% complete" at bounding box center [676, 210] width 79 height 15
click at [680, 233] on div "86% complete" at bounding box center [724, 232] width 171 height 19
